Goal: Navigation & Orientation: Find specific page/section

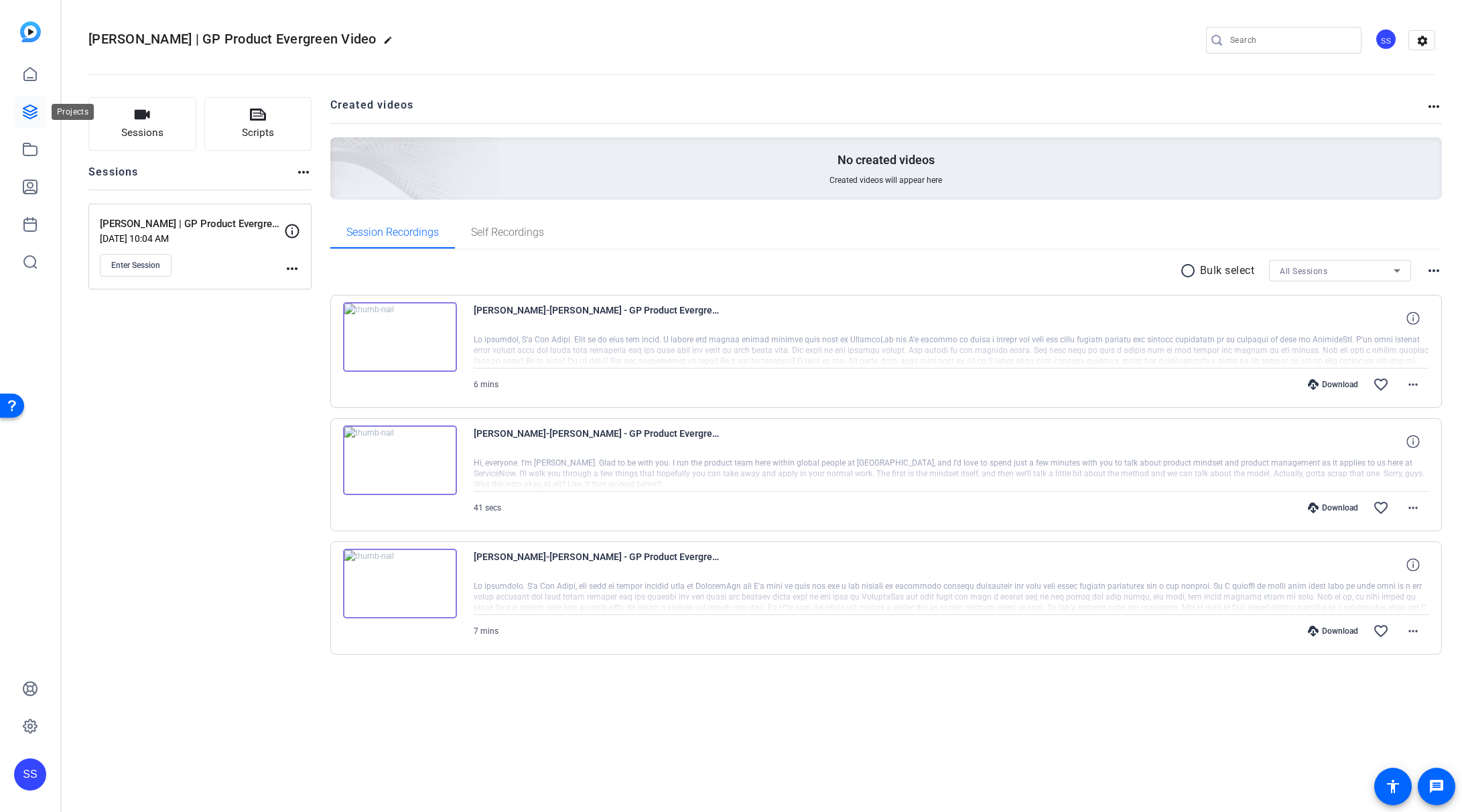
click at [34, 115] on icon at bounding box center [30, 112] width 16 height 16
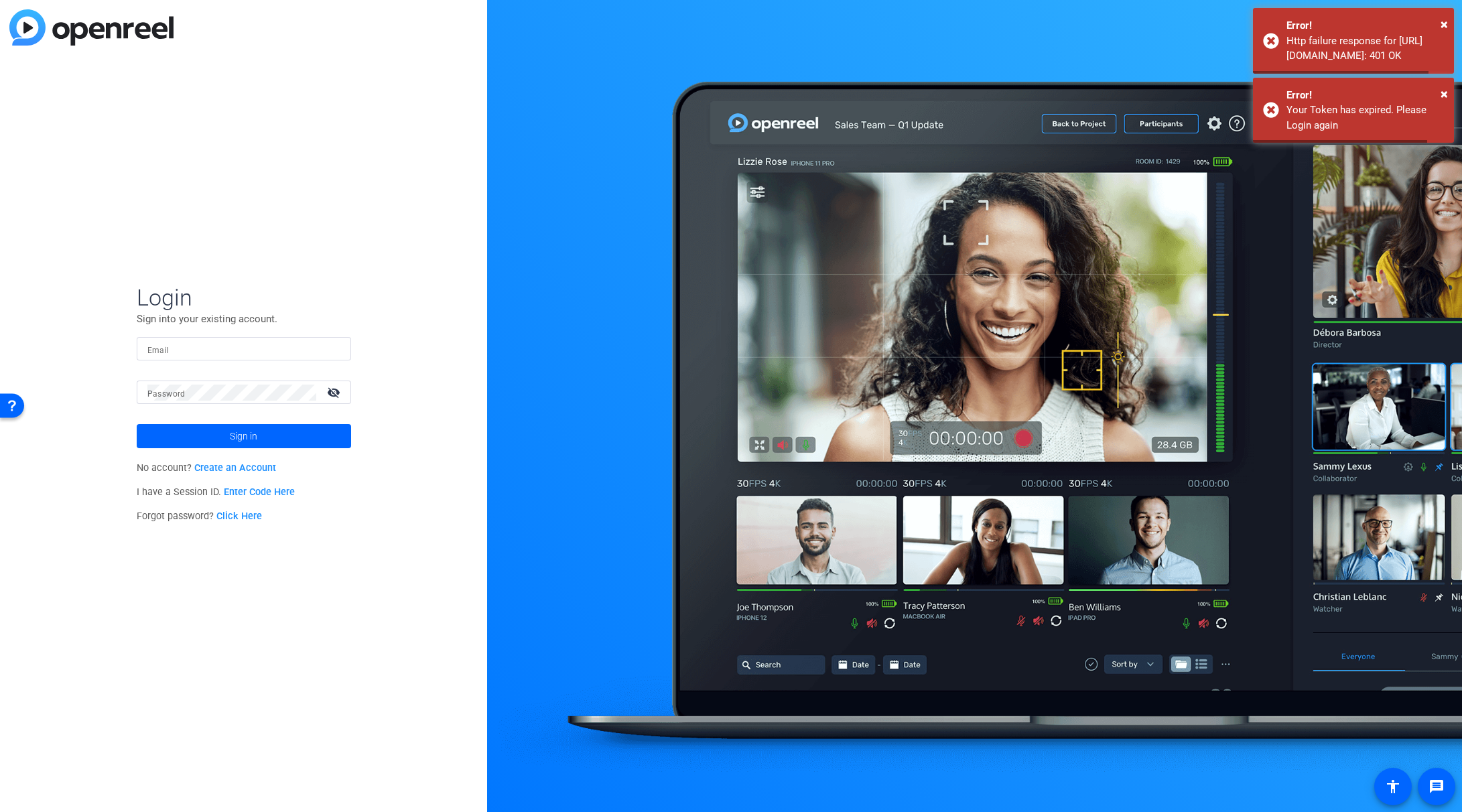
type input "[PERSON_NAME][EMAIL_ADDRESS][PERSON_NAME][DOMAIN_NAME]"
click at [255, 433] on span "Sign in" at bounding box center [244, 436] width 28 height 33
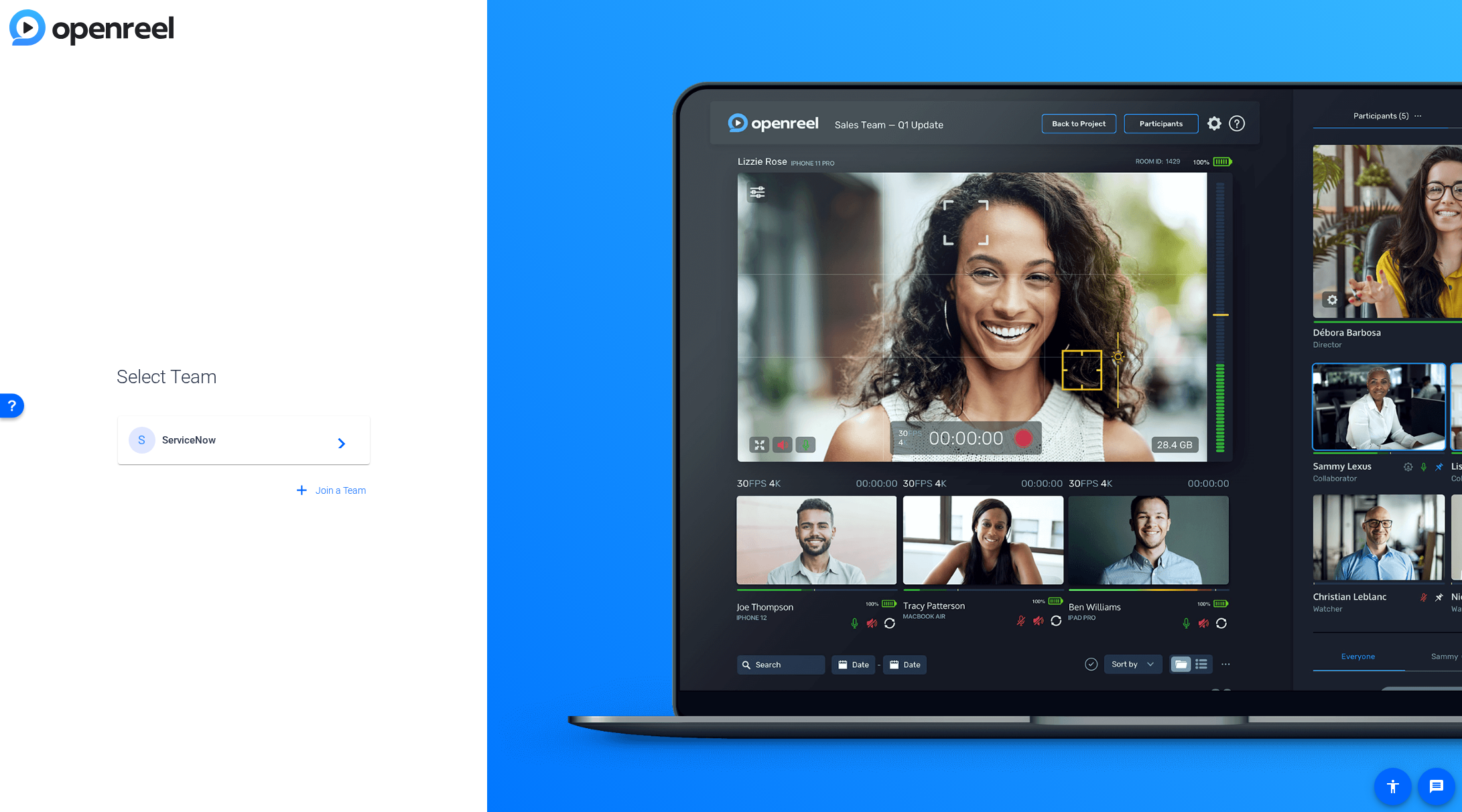
click at [227, 446] on div "S ServiceNow navigate_next" at bounding box center [243, 440] width 230 height 27
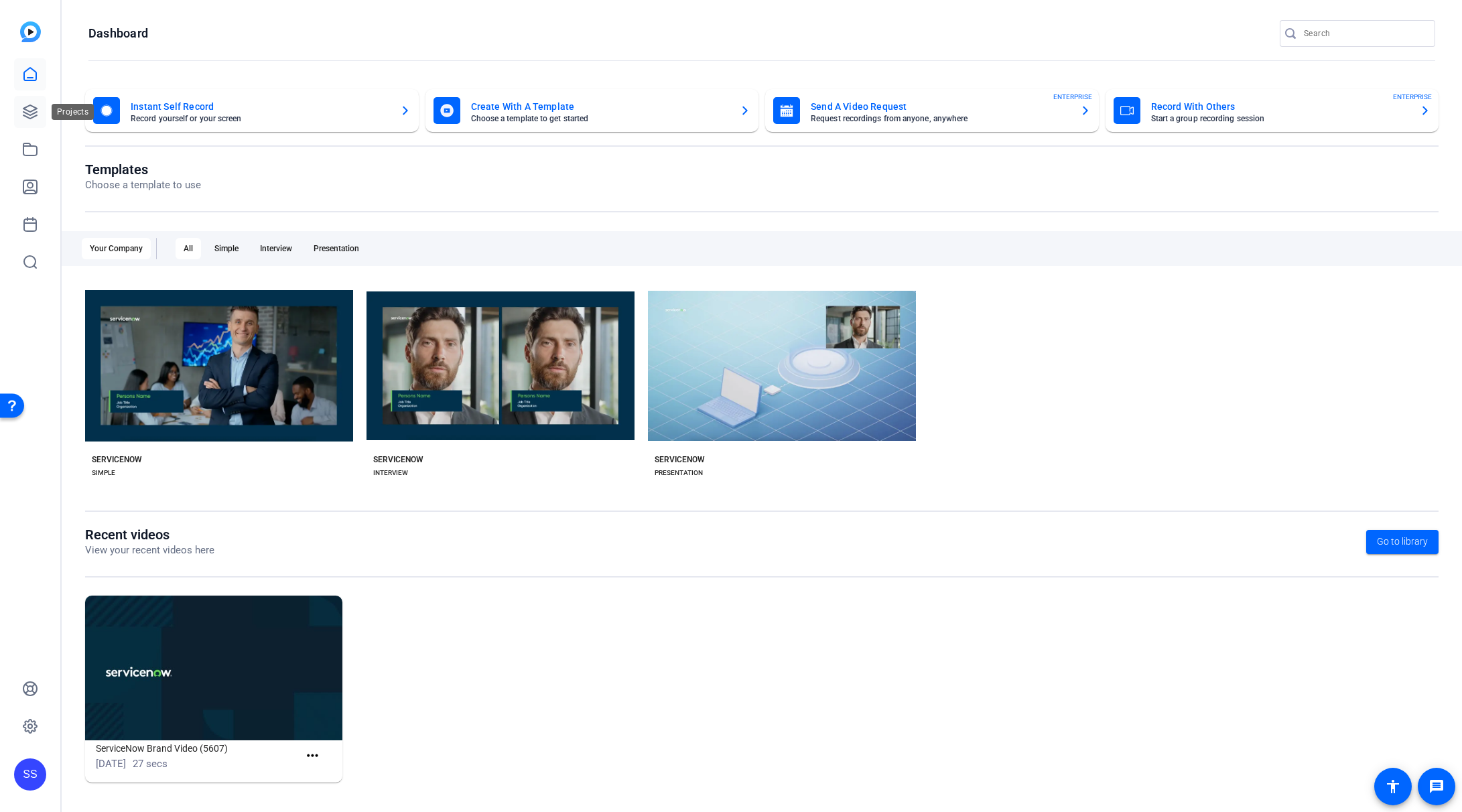
click at [36, 120] on link at bounding box center [30, 112] width 33 height 33
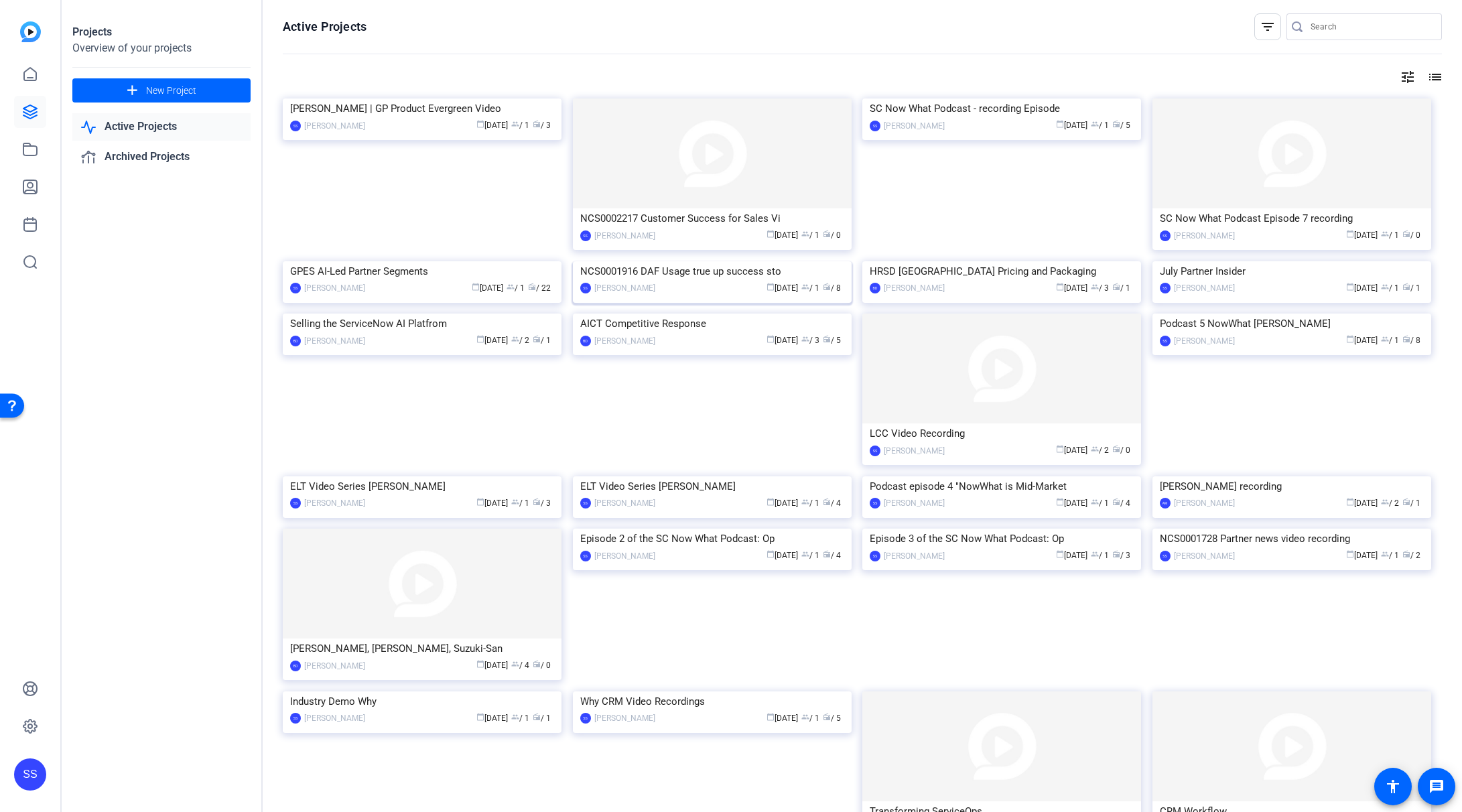
click at [718, 295] on div "calendar_today [DATE] group / 1 radio / 8" at bounding box center [753, 288] width 182 height 14
